Goal: Information Seeking & Learning: Learn about a topic

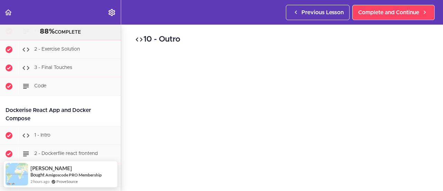
scroll to position [8999, 0]
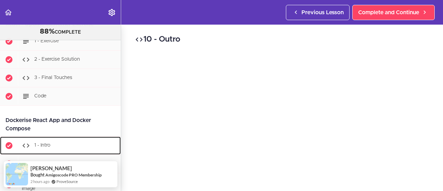
click at [55, 138] on div "1 - Intro" at bounding box center [69, 145] width 103 height 15
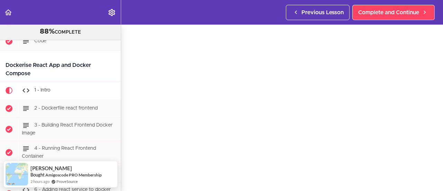
scroll to position [35, 0]
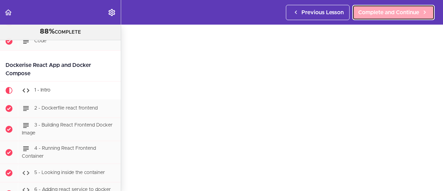
click at [383, 13] on span "Complete and Continue" at bounding box center [388, 12] width 61 height 8
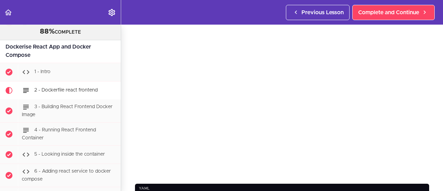
scroll to position [69, 0]
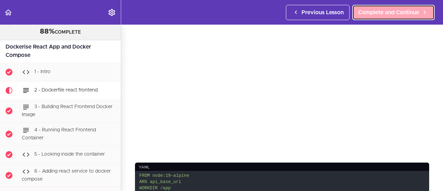
click at [373, 13] on span "Complete and Continue" at bounding box center [388, 12] width 61 height 8
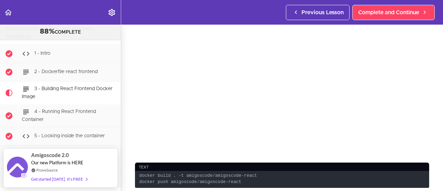
scroll to position [104, 0]
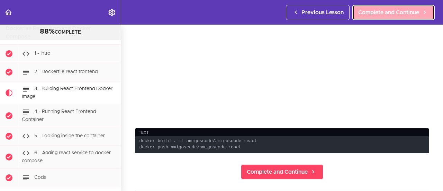
click at [397, 11] on span "Complete and Continue" at bounding box center [388, 12] width 61 height 8
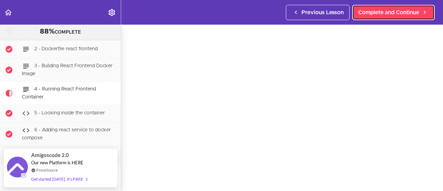
scroll to position [35, 0]
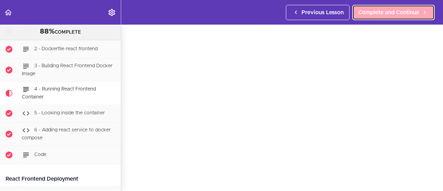
click at [393, 14] on span "Complete and Continue" at bounding box center [388, 12] width 61 height 8
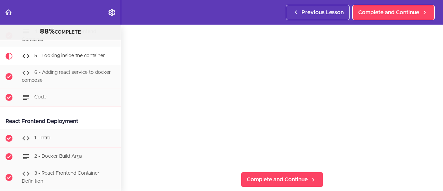
scroll to position [69, 0]
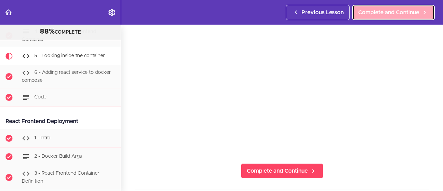
click at [389, 15] on span "Complete and Continue" at bounding box center [388, 12] width 61 height 8
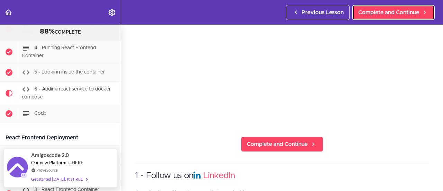
scroll to position [104, 0]
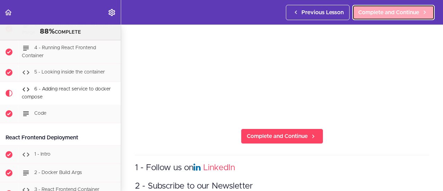
click at [376, 13] on span "Complete and Continue" at bounding box center [388, 12] width 61 height 8
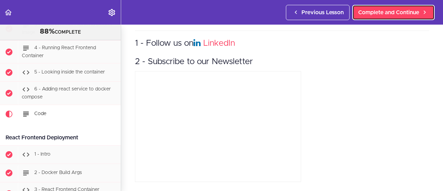
scroll to position [9177, 0]
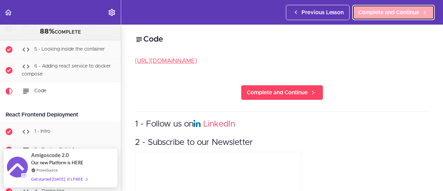
click at [381, 14] on span "Complete and Continue" at bounding box center [388, 12] width 61 height 8
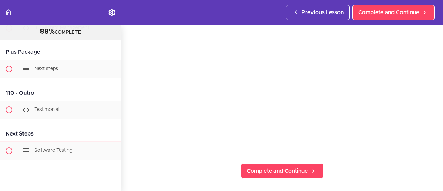
scroll to position [17685, 0]
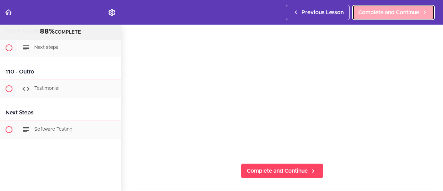
click at [365, 9] on span "Complete and Continue" at bounding box center [388, 12] width 61 height 8
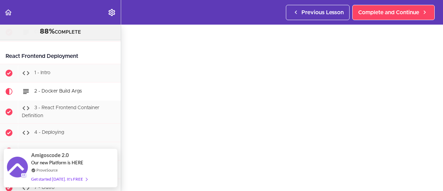
scroll to position [104, 0]
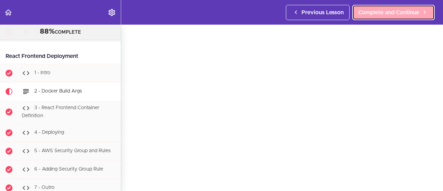
click at [378, 13] on span "Complete and Continue" at bounding box center [388, 12] width 61 height 8
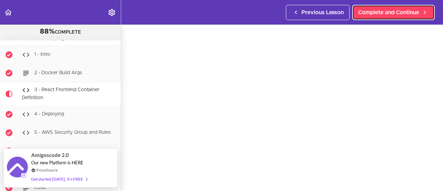
scroll to position [69, 0]
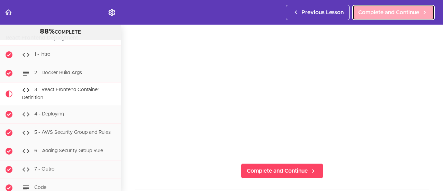
click at [383, 12] on span "Complete and Continue" at bounding box center [388, 12] width 61 height 8
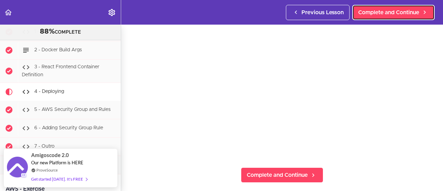
scroll to position [69, 0]
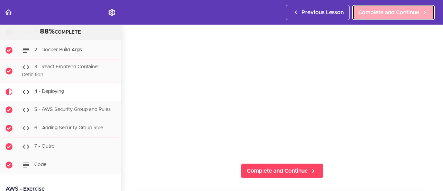
click at [379, 13] on span "Complete and Continue" at bounding box center [388, 12] width 61 height 8
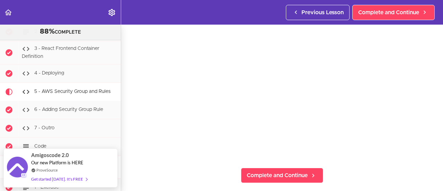
scroll to position [69, 0]
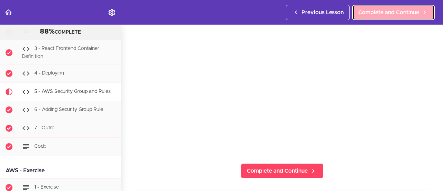
click at [376, 15] on span "Complete and Continue" at bounding box center [388, 12] width 61 height 8
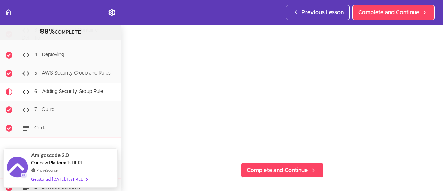
scroll to position [104, 0]
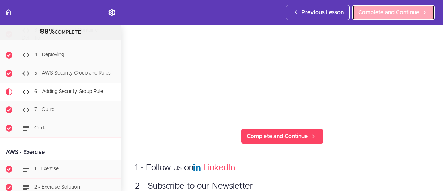
click at [374, 14] on span "Complete and Continue" at bounding box center [388, 12] width 61 height 8
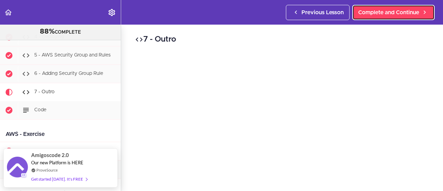
scroll to position [9367, 0]
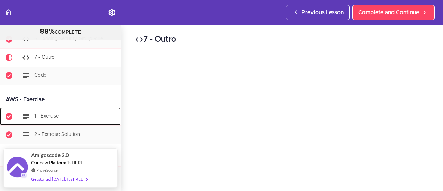
click at [52, 113] on span "1 - Exercise" at bounding box center [46, 115] width 25 height 5
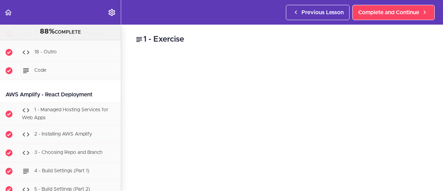
scroll to position [11699, 0]
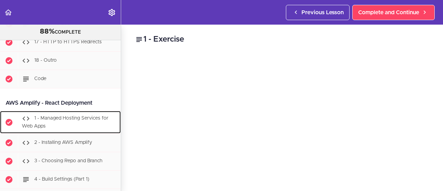
click at [79, 111] on div "1 - Managed Hosting Services for Web Apps" at bounding box center [69, 122] width 103 height 23
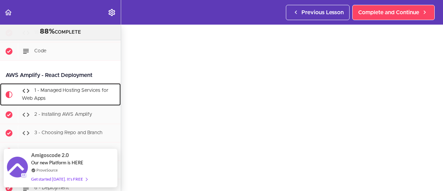
scroll to position [35, 0]
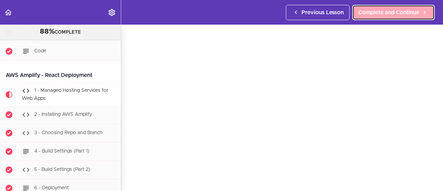
click at [378, 11] on span "Complete and Continue" at bounding box center [388, 12] width 61 height 8
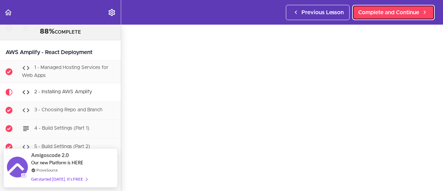
scroll to position [35, 0]
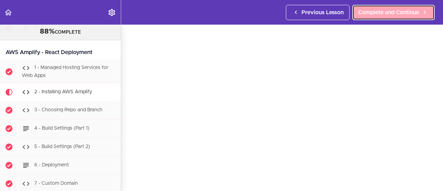
click at [380, 14] on span "Complete and Continue" at bounding box center [388, 12] width 61 height 8
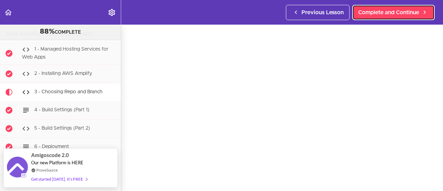
scroll to position [69, 0]
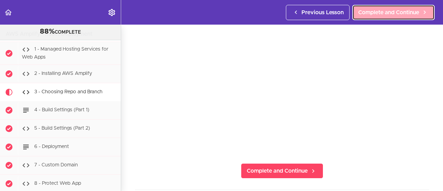
click at [384, 12] on span "Complete and Continue" at bounding box center [388, 12] width 61 height 8
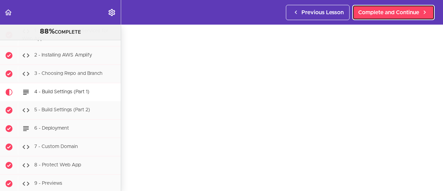
scroll to position [35, 0]
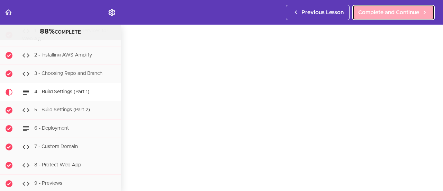
click at [387, 11] on span "Complete and Continue" at bounding box center [388, 12] width 61 height 8
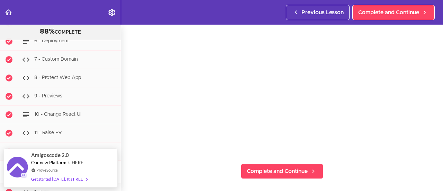
scroll to position [69, 0]
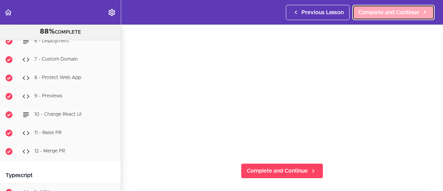
click at [378, 14] on span "Complete and Continue" at bounding box center [388, 12] width 61 height 8
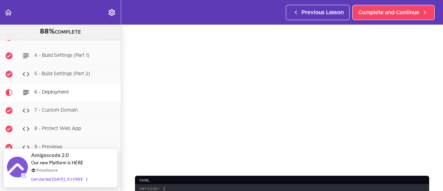
scroll to position [69, 0]
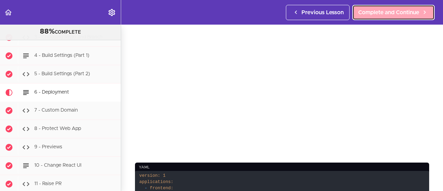
click at [383, 10] on span "Complete and Continue" at bounding box center [388, 12] width 61 height 8
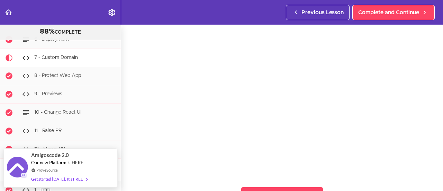
scroll to position [69, 0]
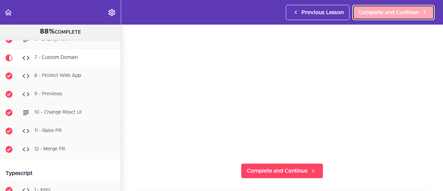
click at [394, 15] on span "Complete and Continue" at bounding box center [388, 12] width 61 height 8
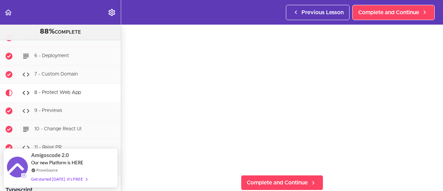
scroll to position [69, 0]
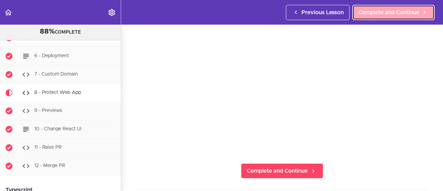
click at [385, 13] on span "Complete and Continue" at bounding box center [388, 12] width 61 height 8
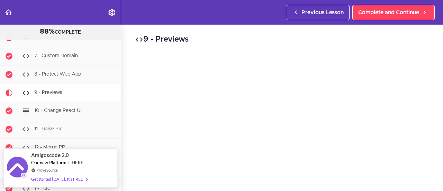
scroll to position [69, 0]
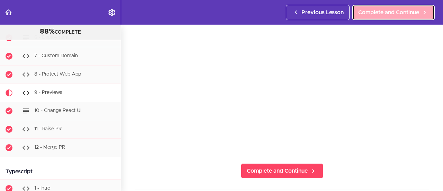
click at [380, 10] on span "Complete and Continue" at bounding box center [388, 12] width 61 height 8
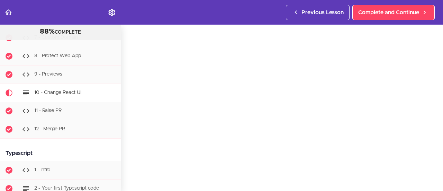
scroll to position [35, 0]
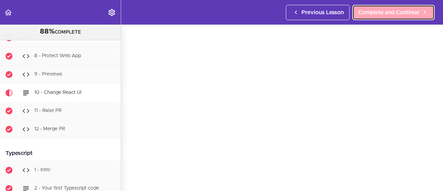
click at [385, 11] on span "Complete and Continue" at bounding box center [388, 12] width 61 height 8
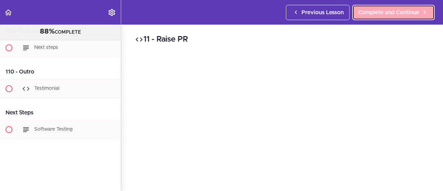
click at [381, 14] on span "Complete and Continue" at bounding box center [388, 12] width 61 height 8
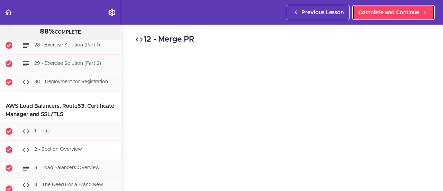
scroll to position [11309, 0]
